Goal: Information Seeking & Learning: Learn about a topic

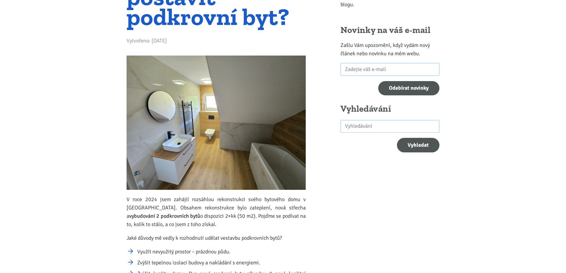
scroll to position [149, 0]
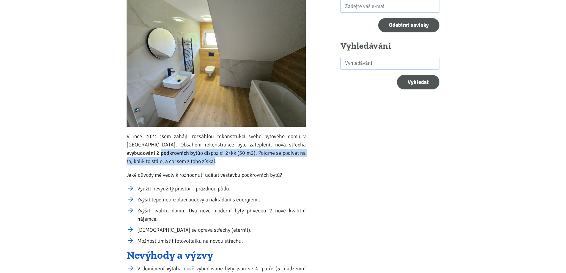
drag, startPoint x: 189, startPoint y: 159, endPoint x: 116, endPoint y: 150, distance: 73.0
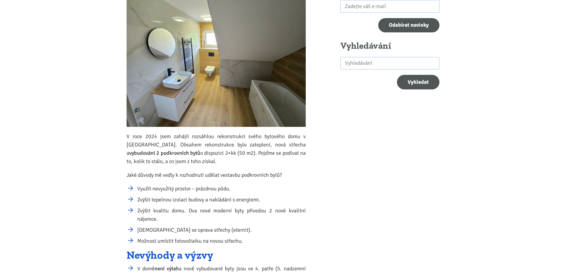
scroll to position [247, 0]
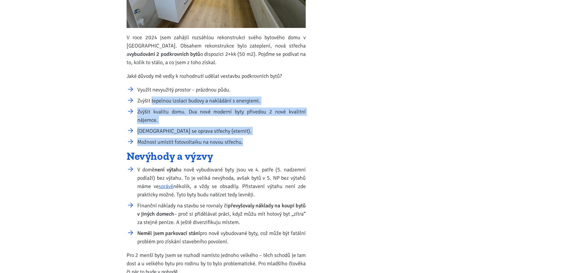
drag, startPoint x: 270, startPoint y: 146, endPoint x: 152, endPoint y: 104, distance: 126.0
click at [152, 104] on ul "Využít nevyužitý prostor – prázdnou půdu. Zvýšit tepelnou izolaci budovy a nakl…" at bounding box center [216, 116] width 179 height 61
click at [152, 104] on li "Zvýšit tepelnou izolaci budovy a nakládání s energiemi." at bounding box center [221, 101] width 168 height 8
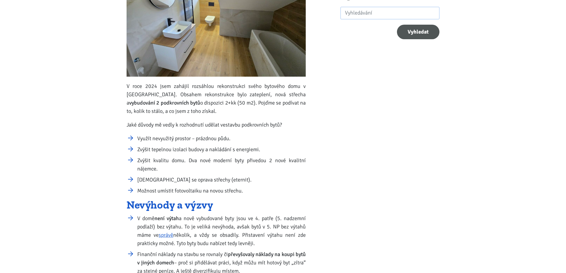
scroll to position [198, 0]
drag, startPoint x: 262, startPoint y: 195, endPoint x: 137, endPoint y: 228, distance: 129.2
click at [137, 228] on ul "V domě není výtah a nově vybudované byty jsou ve 4. patře (5. nadzemní podlaží)…" at bounding box center [216, 255] width 179 height 80
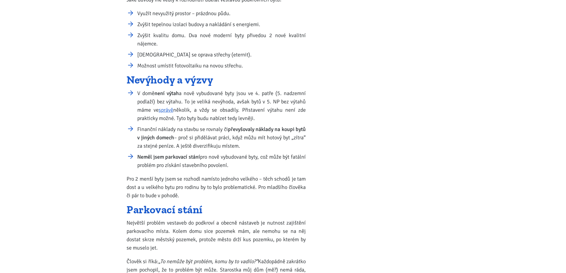
scroll to position [347, 0]
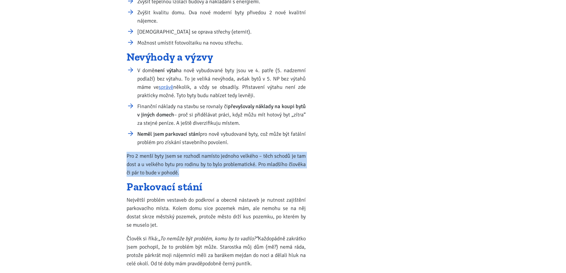
drag, startPoint x: 184, startPoint y: 174, endPoint x: 119, endPoint y: 155, distance: 67.5
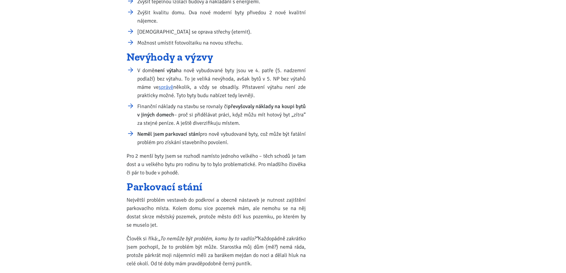
scroll to position [396, 0]
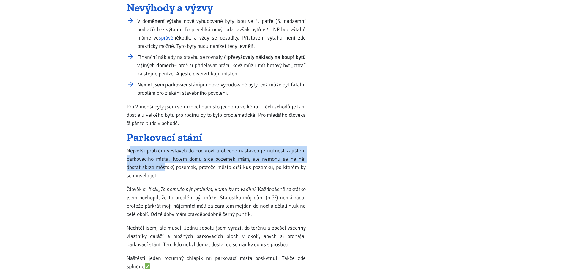
drag, startPoint x: 164, startPoint y: 171, endPoint x: 130, endPoint y: 144, distance: 44.2
click at [130, 144] on div "V roce 2024 jsem zahájil rozsáhlou rekonstrukci svého bytového domu v Ústí nad …" at bounding box center [216, 254] width 179 height 1018
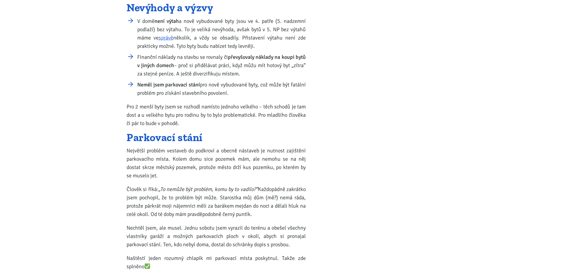
click at [163, 172] on p "Největší problém vestaveb do podkroví a obecně nástaveb je nutnost zajištění pa…" at bounding box center [216, 162] width 179 height 33
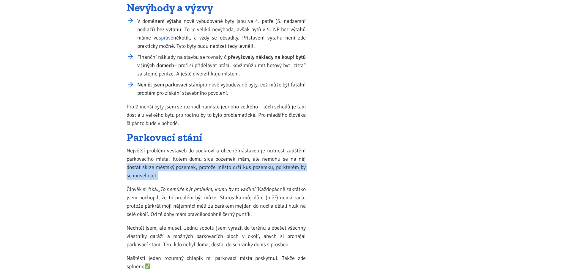
drag, startPoint x: 164, startPoint y: 173, endPoint x: 121, endPoint y: 168, distance: 43.1
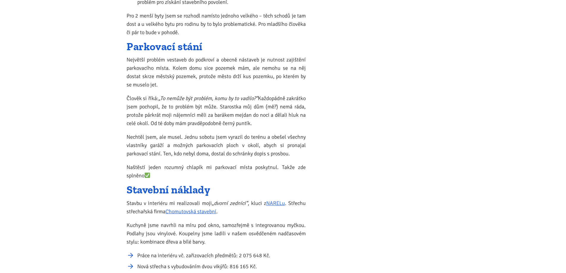
scroll to position [495, 0]
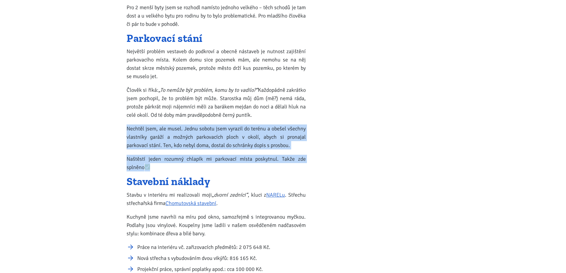
drag, startPoint x: 202, startPoint y: 166, endPoint x: 113, endPoint y: 131, distance: 95.3
click at [113, 131] on body "Tomáš Kučera ÚVOD MOJE SLUŽBY Strategický mentoring Financování bez limitu Kupt…" at bounding box center [283, 211] width 566 height 1412
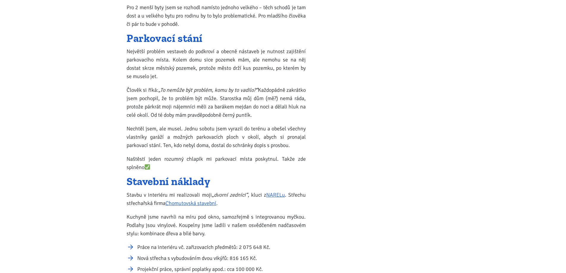
scroll to position [594, 0]
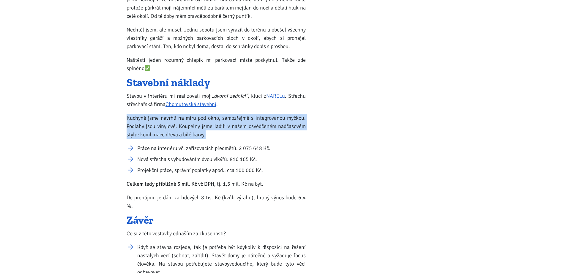
drag, startPoint x: 217, startPoint y: 132, endPoint x: 120, endPoint y: 119, distance: 97.7
click at [120, 119] on body "Tomáš Kučera ÚVOD MOJE SLUŽBY Strategický mentoring Financování bez limitu Kupt…" at bounding box center [283, 112] width 566 height 1412
click at [247, 127] on p "Kuchyně jsme navrhli na míru pod okno, samozřejmě s integrovanou myčkou. Podlah…" at bounding box center [216, 126] width 179 height 25
drag, startPoint x: 227, startPoint y: 133, endPoint x: 124, endPoint y: 124, distance: 103.7
click at [124, 124] on div "Kolik stojí postavit podkrovní byt? Vytvořeno: 4. 8. 2025 V roce 2024 jsem zahá…" at bounding box center [216, 11] width 187 height 1106
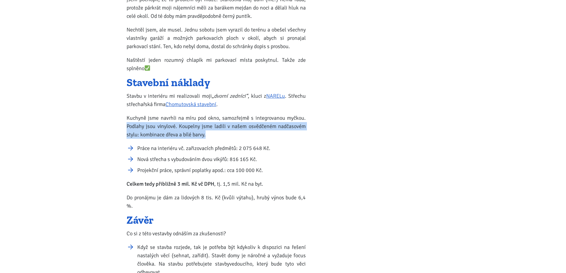
click at [124, 124] on div "Kolik stojí postavit podkrovní byt? Vytvořeno: 4. 8. 2025 V roce 2024 jsem zahá…" at bounding box center [216, 11] width 187 height 1106
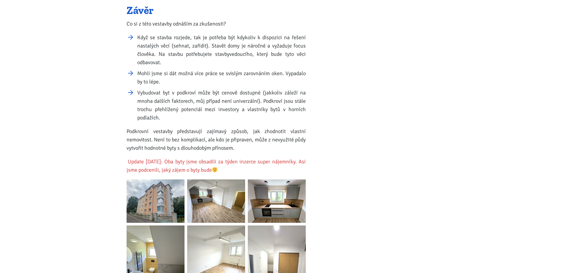
scroll to position [842, 0]
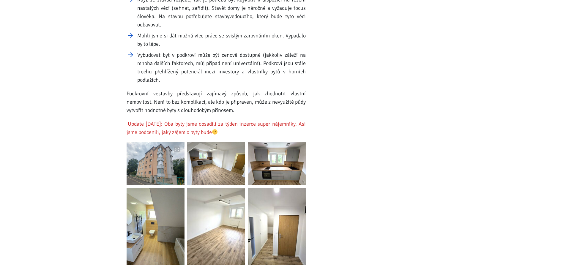
click at [149, 154] on img at bounding box center [156, 163] width 58 height 43
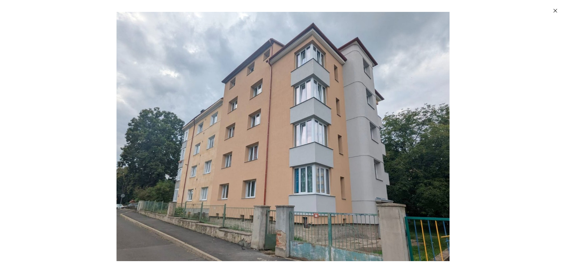
click at [553, 14] on button "Zavřít" at bounding box center [555, 11] width 12 height 12
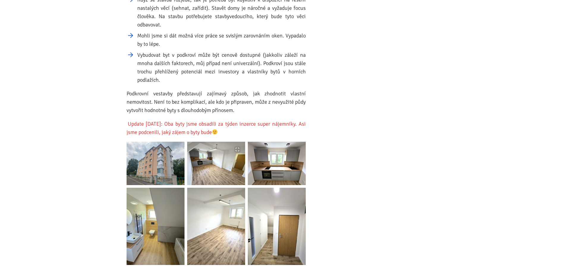
click at [231, 152] on img at bounding box center [216, 163] width 58 height 43
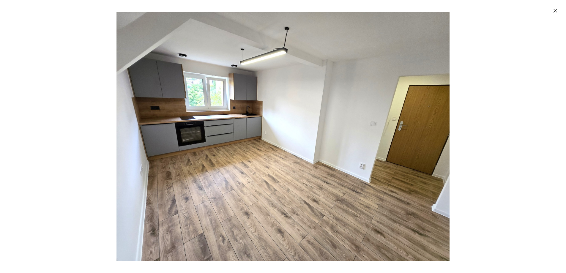
click at [507, 113] on div "Enlarged image" at bounding box center [283, 136] width 566 height 273
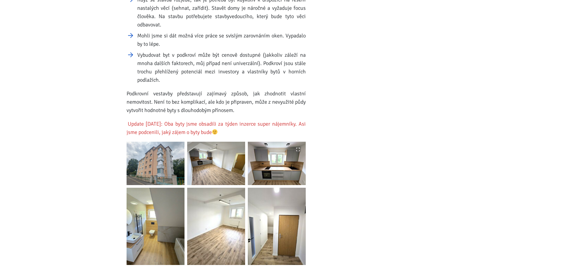
click at [266, 151] on img at bounding box center [277, 163] width 58 height 43
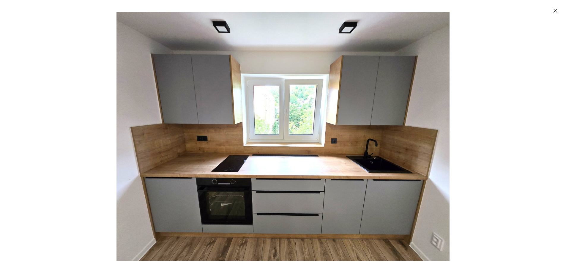
click at [492, 117] on div "Enlarged image" at bounding box center [283, 136] width 566 height 273
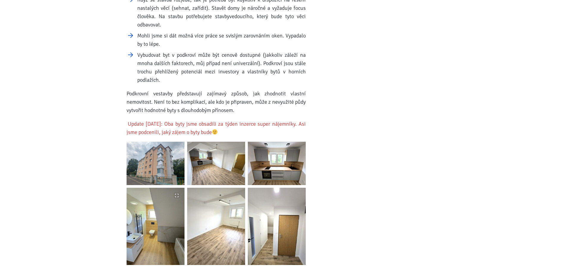
click at [168, 206] on img at bounding box center [156, 226] width 58 height 77
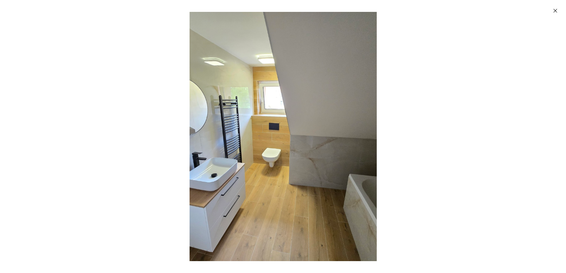
click at [430, 160] on div "Enlarged image" at bounding box center [283, 136] width 566 height 273
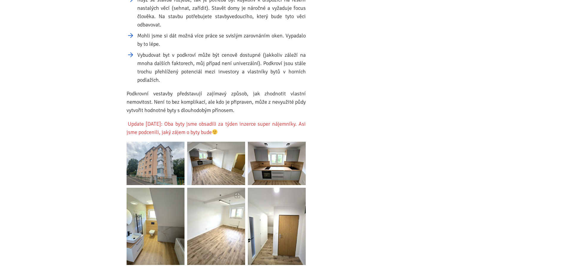
click at [216, 206] on img at bounding box center [216, 226] width 58 height 77
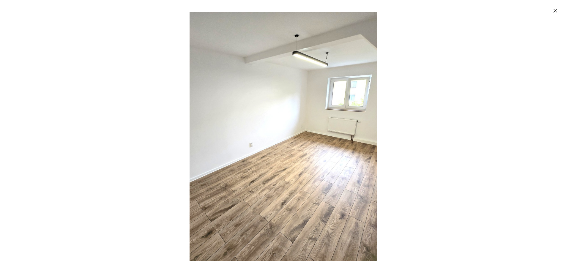
click at [460, 141] on div "Enlarged image" at bounding box center [283, 136] width 566 height 273
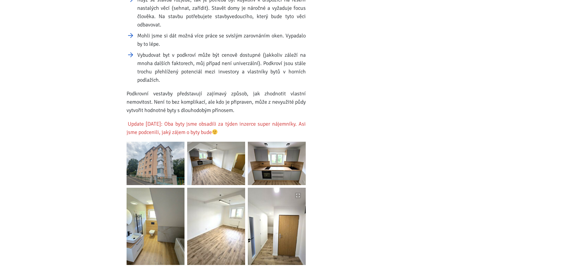
click at [299, 193] on button "Enlarge" at bounding box center [298, 196] width 6 height 6
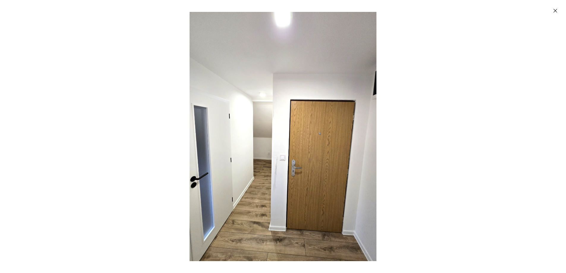
click at [441, 150] on div "Enlarged image" at bounding box center [283, 136] width 566 height 273
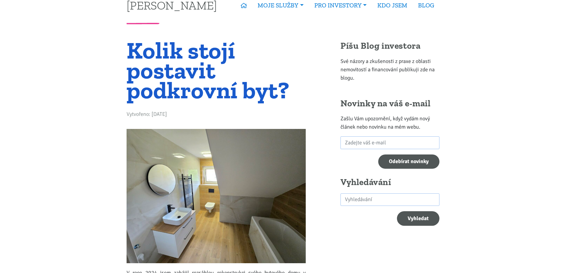
scroll to position [0, 0]
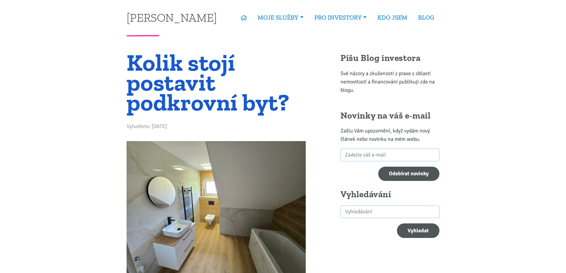
drag, startPoint x: 164, startPoint y: 74, endPoint x: 96, endPoint y: 117, distance: 80.3
click at [435, 16] on link "BLOG" at bounding box center [426, 18] width 27 height 14
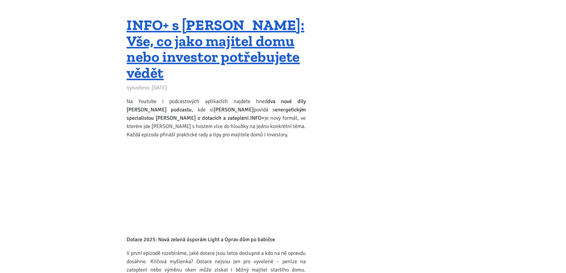
scroll to position [1535, 0]
